Goal: Task Accomplishment & Management: Use online tool/utility

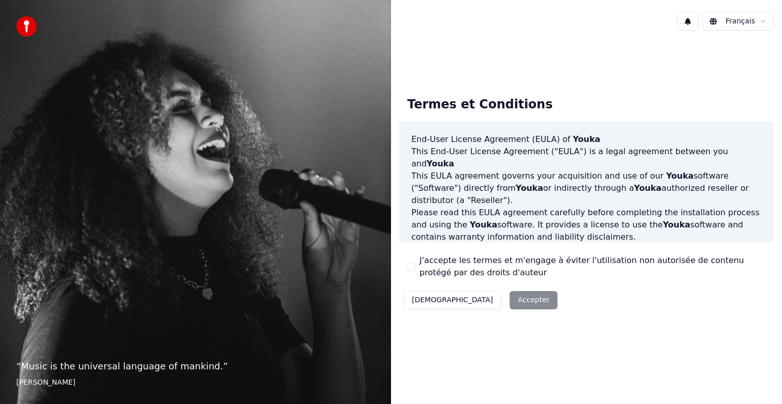
click at [468, 302] on div "Décliner Accepter" at bounding box center [480, 300] width 162 height 26
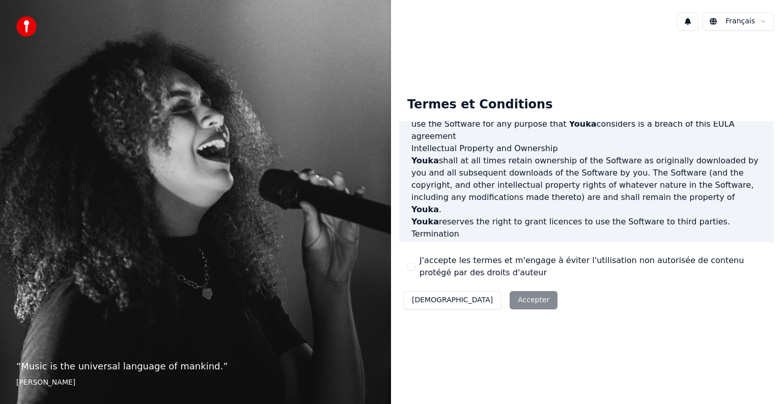
scroll to position [550, 0]
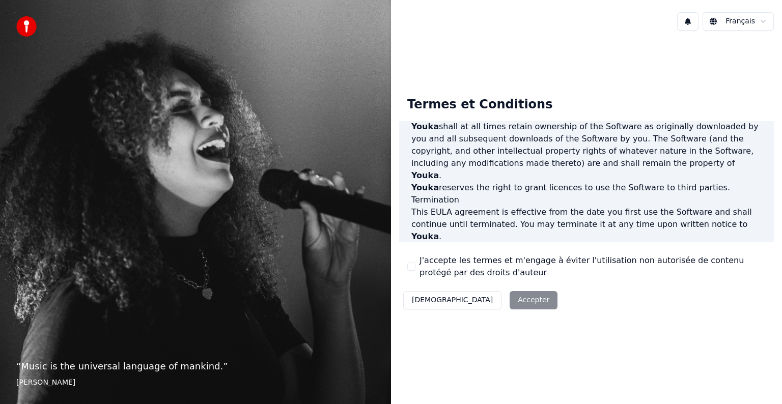
click at [477, 297] on div "Décliner Accepter" at bounding box center [480, 300] width 162 height 26
click at [413, 269] on button "J'accepte les termes et m'engage à éviter l'utilisation non autorisée de conten…" at bounding box center [411, 267] width 8 height 8
click at [509, 296] on button "Accepter" at bounding box center [533, 300] width 48 height 18
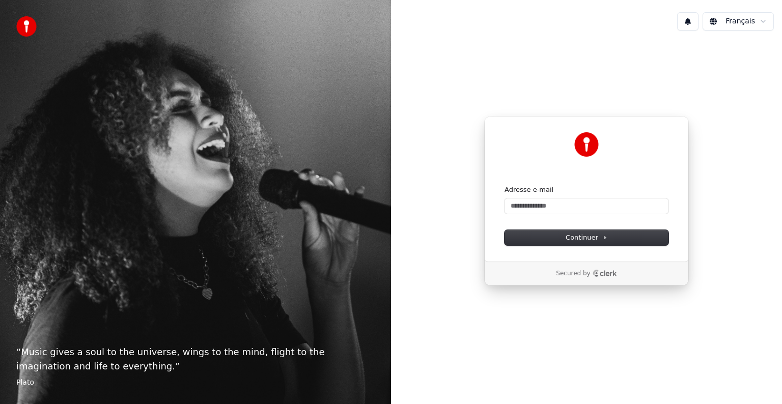
click at [562, 196] on div "Adresse e-mail" at bounding box center [586, 199] width 164 height 28
click at [539, 209] on input "Adresse e-mail" at bounding box center [586, 205] width 164 height 15
click at [545, 236] on button "Continuer" at bounding box center [586, 237] width 164 height 15
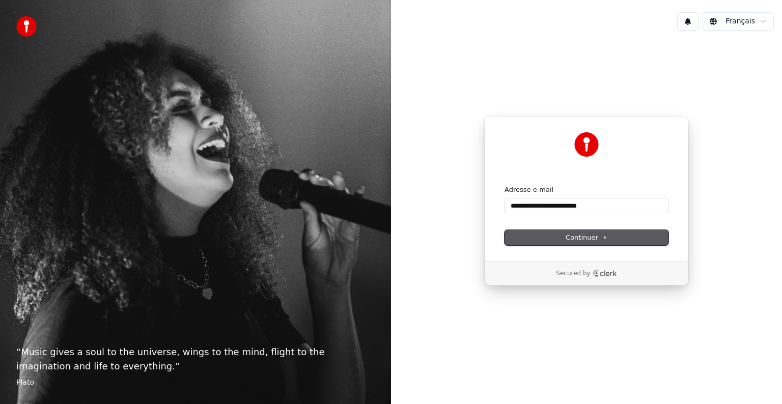
type input "**********"
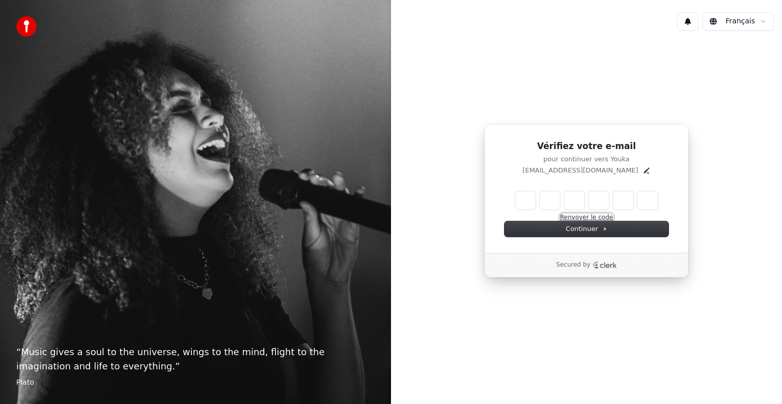
click at [574, 217] on button "Renvoyer le code" at bounding box center [586, 218] width 53 height 8
click at [522, 205] on input "Enter verification code" at bounding box center [586, 200] width 142 height 18
type input "******"
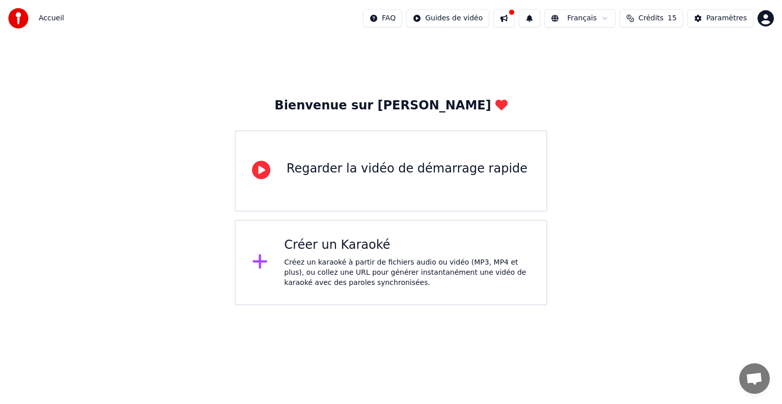
click at [289, 274] on div "Créez un karaoké à partir de fichiers audio ou vidéo (MP3, MP4 et plus), ou col…" at bounding box center [407, 272] width 246 height 31
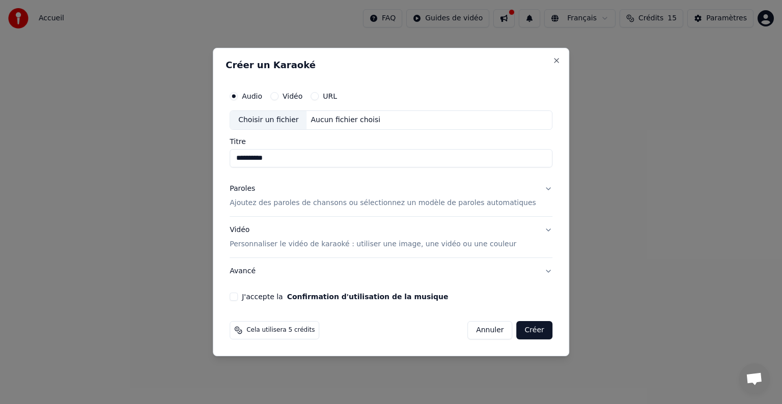
type input "**********"
click at [535, 190] on button "Paroles Ajoutez des paroles de chansons ou sélectionnez un modèle de paroles au…" at bounding box center [390, 196] width 323 height 41
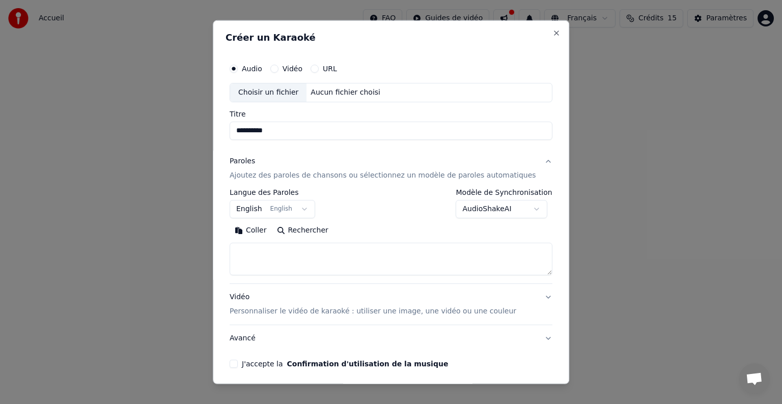
click at [341, 172] on p "Ajoutez des paroles de chansons ou sélectionnez un modèle de paroles automatiqu…" at bounding box center [382, 175] width 306 height 10
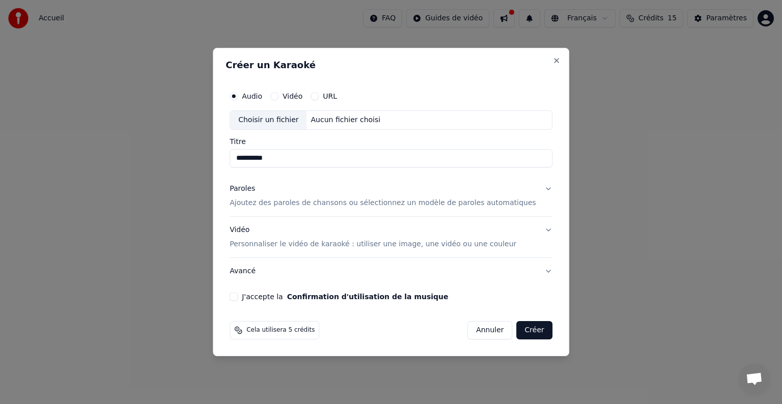
click at [322, 195] on div "Paroles Ajoutez des paroles de chansons ou sélectionnez un modèle de paroles au…" at bounding box center [382, 196] width 306 height 24
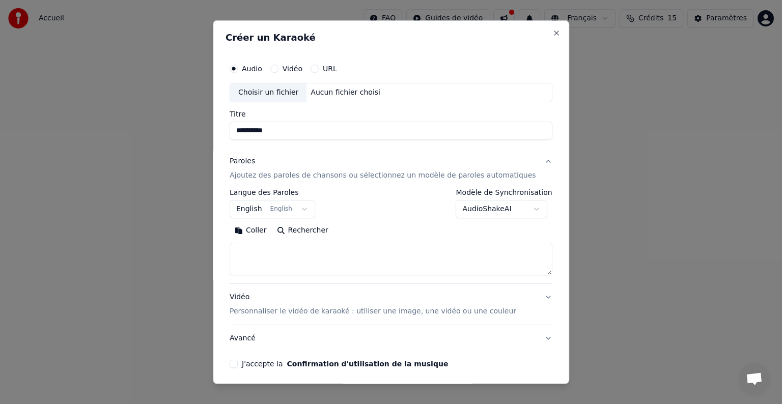
click at [274, 248] on textarea at bounding box center [390, 259] width 323 height 33
click at [264, 232] on button "Coller" at bounding box center [250, 230] width 42 height 16
click at [326, 308] on p "Personnaliser le vidéo de karaoké : utiliser une image, une vidéo ou une couleur" at bounding box center [372, 311] width 286 height 10
type textarea "**********"
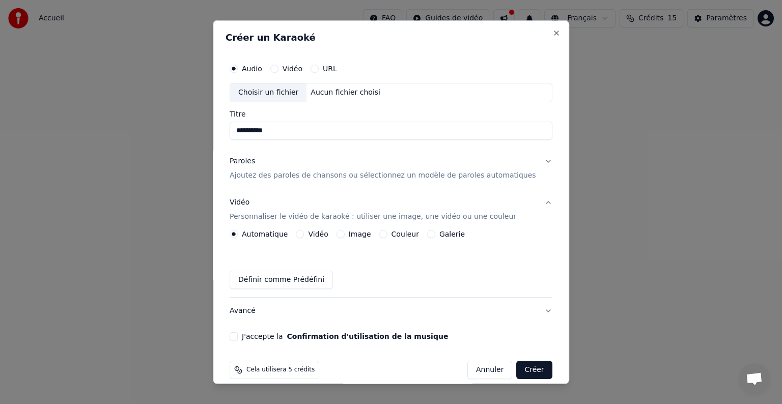
click at [280, 283] on button "Définir comme Prédéfini" at bounding box center [280, 280] width 103 height 18
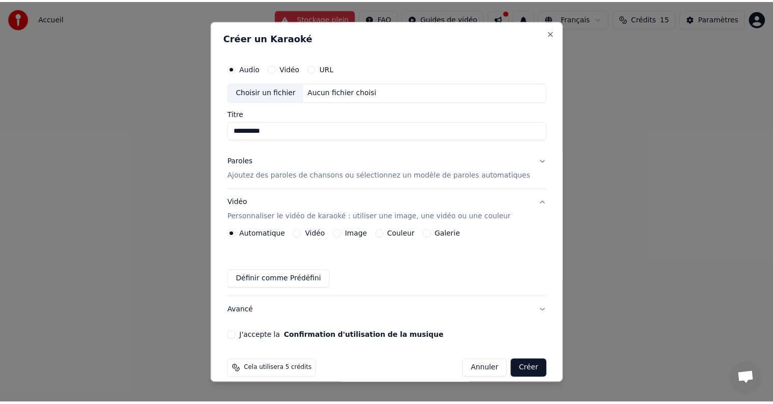
scroll to position [11, 0]
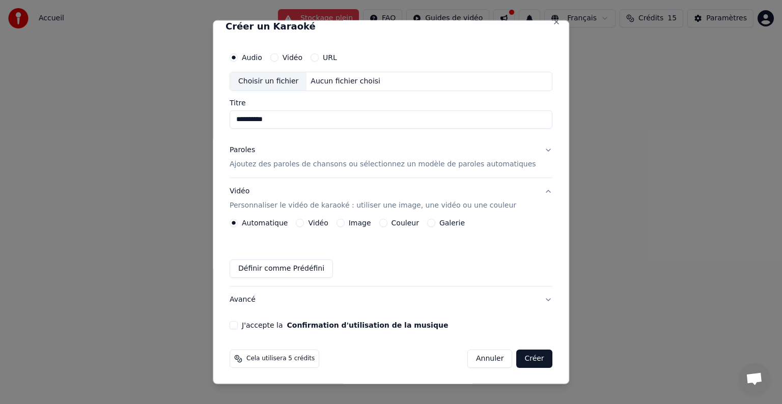
click at [238, 328] on button "J'accepte la Confirmation d'utilisation de la musique" at bounding box center [233, 325] width 8 height 8
click at [273, 82] on div "Choisir un fichier" at bounding box center [268, 81] width 76 height 18
type input "**********"
click at [517, 360] on button "Créer" at bounding box center [534, 359] width 36 height 18
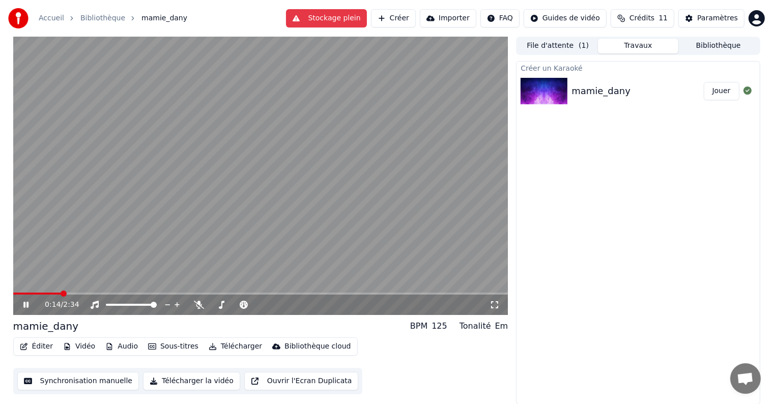
click at [23, 307] on icon at bounding box center [33, 305] width 24 height 8
click at [13, 293] on span at bounding box center [13, 294] width 0 height 2
click at [26, 304] on icon at bounding box center [26, 304] width 6 height 7
click at [15, 297] on div "0:47 / 2:34" at bounding box center [260, 305] width 495 height 20
click at [25, 306] on icon at bounding box center [25, 305] width 5 height 6
